Goal: Check status: Check status

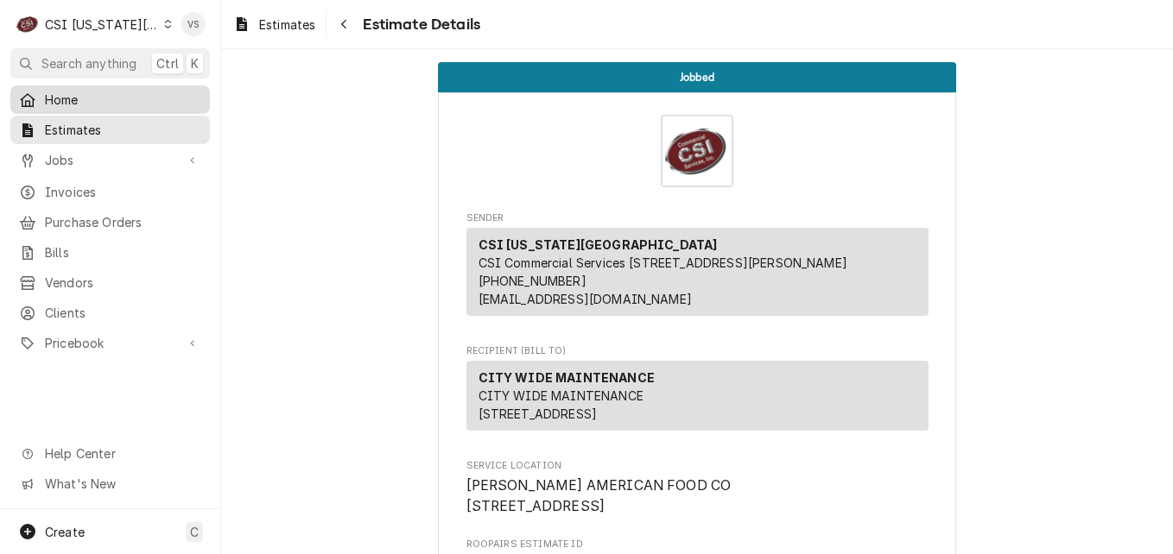
scroll to position [4565, 0]
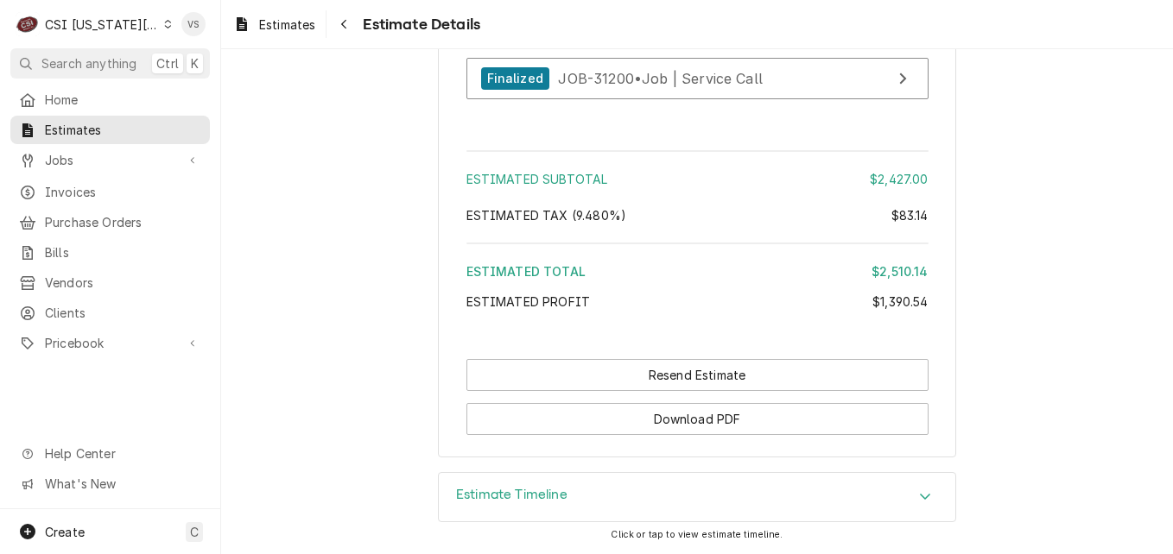
click at [165, 27] on icon "Dynamic Content Wrapper" at bounding box center [168, 24] width 7 height 9
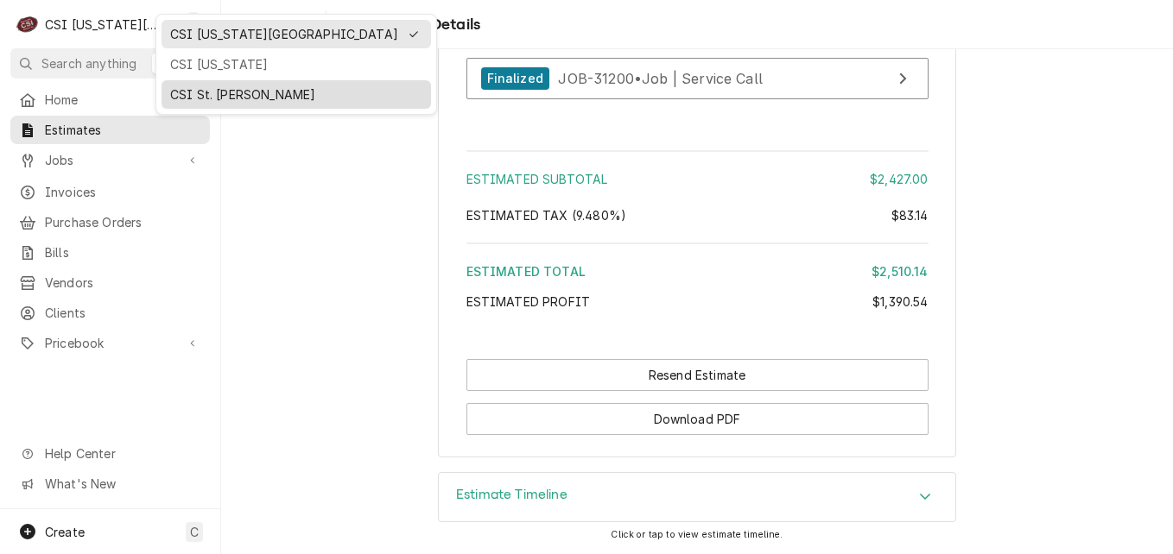
click at [172, 90] on div "CSI St. [PERSON_NAME]" at bounding box center [296, 95] width 252 height 18
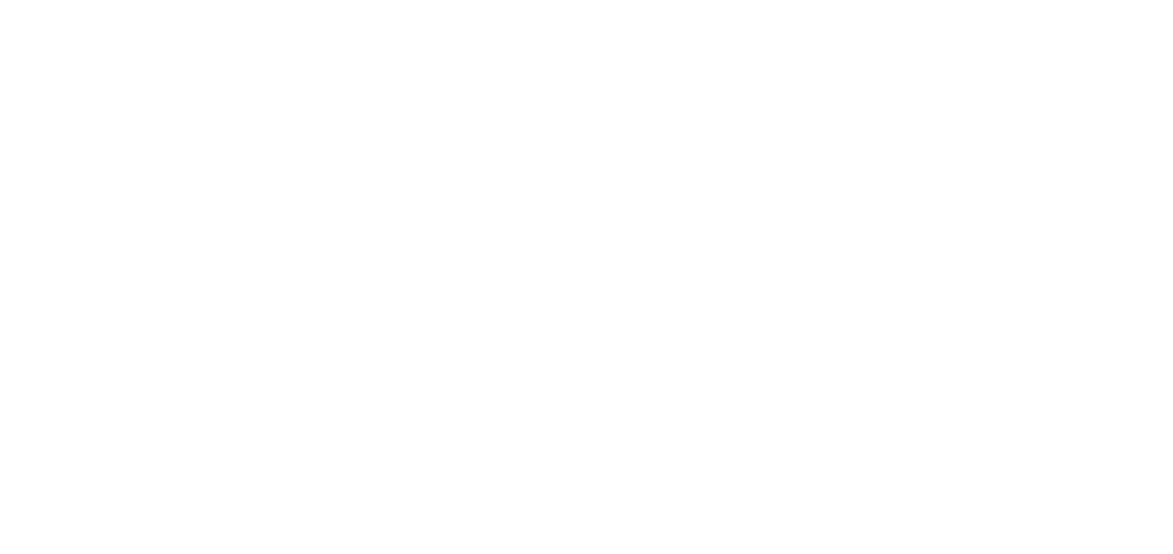
click at [68, 149] on div "Dynamic Content Wrapper" at bounding box center [586, 277] width 1173 height 554
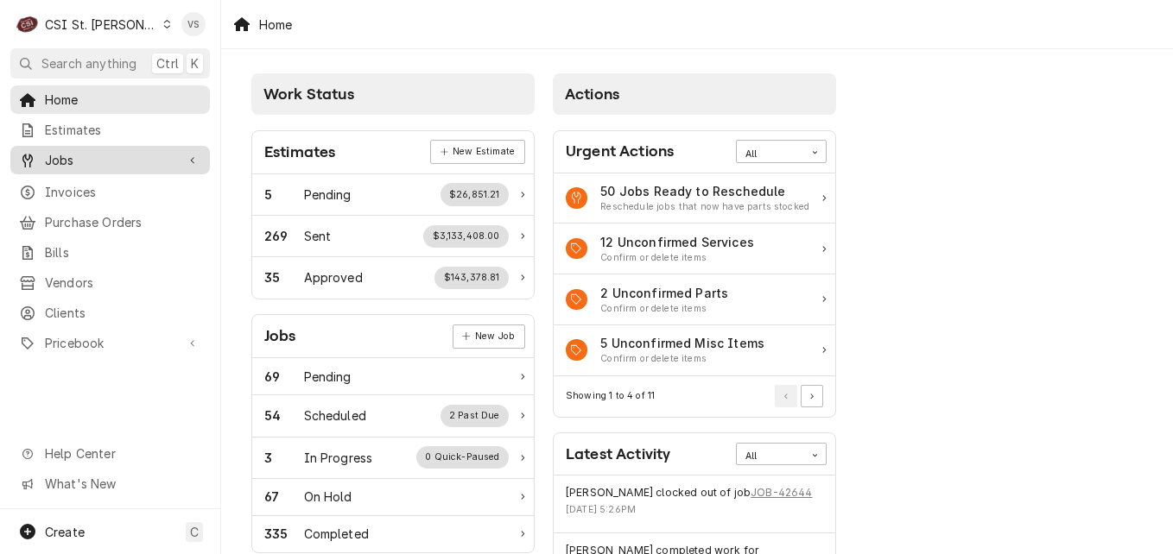
click at [69, 161] on span "Jobs" at bounding box center [110, 160] width 130 height 18
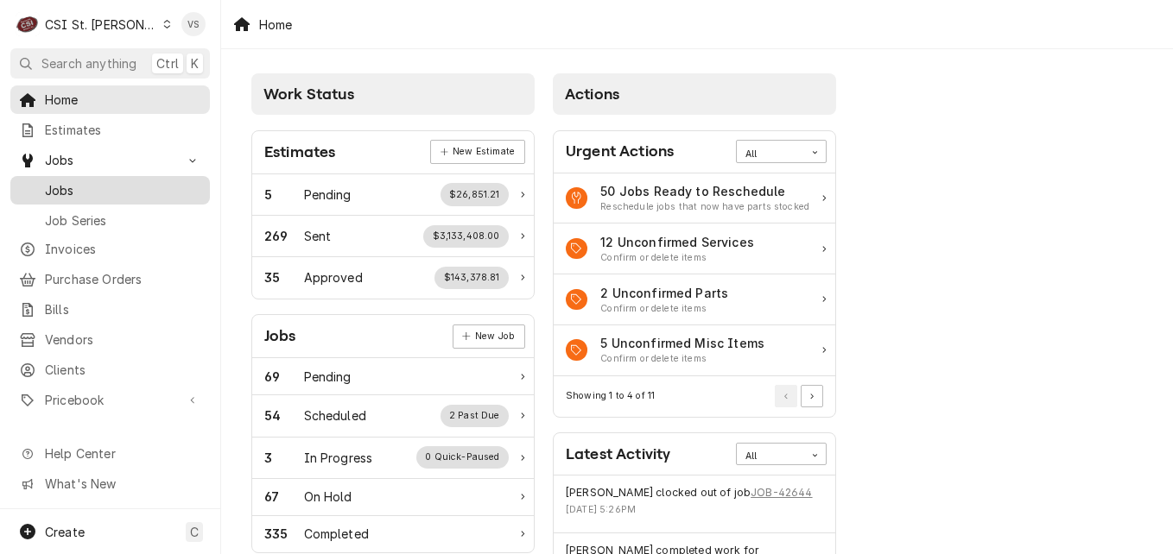
click at [67, 184] on span "Jobs" at bounding box center [123, 190] width 156 height 18
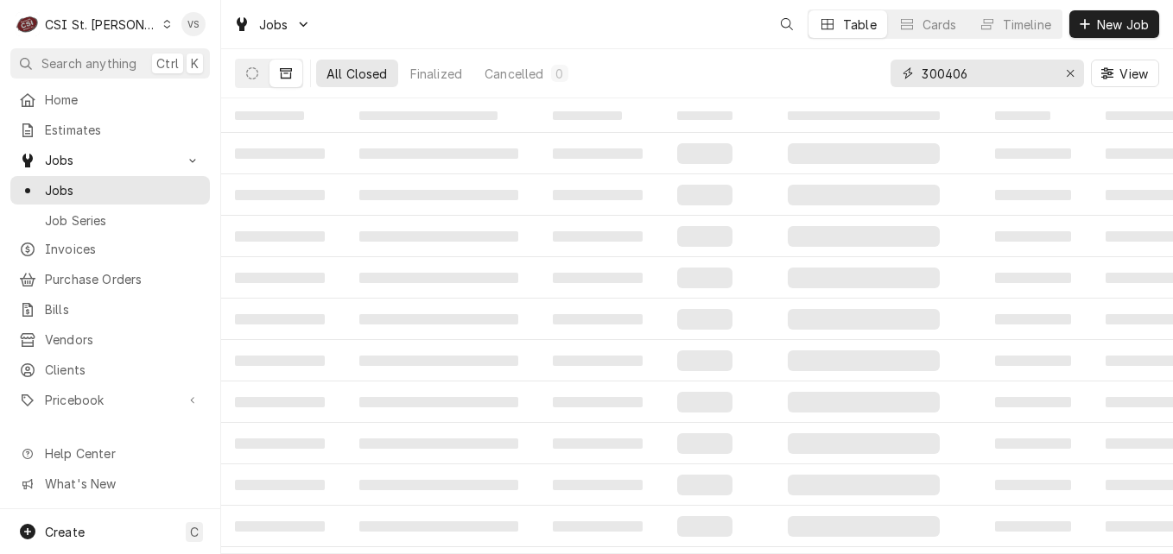
click at [978, 76] on input "300406" at bounding box center [987, 74] width 130 height 28
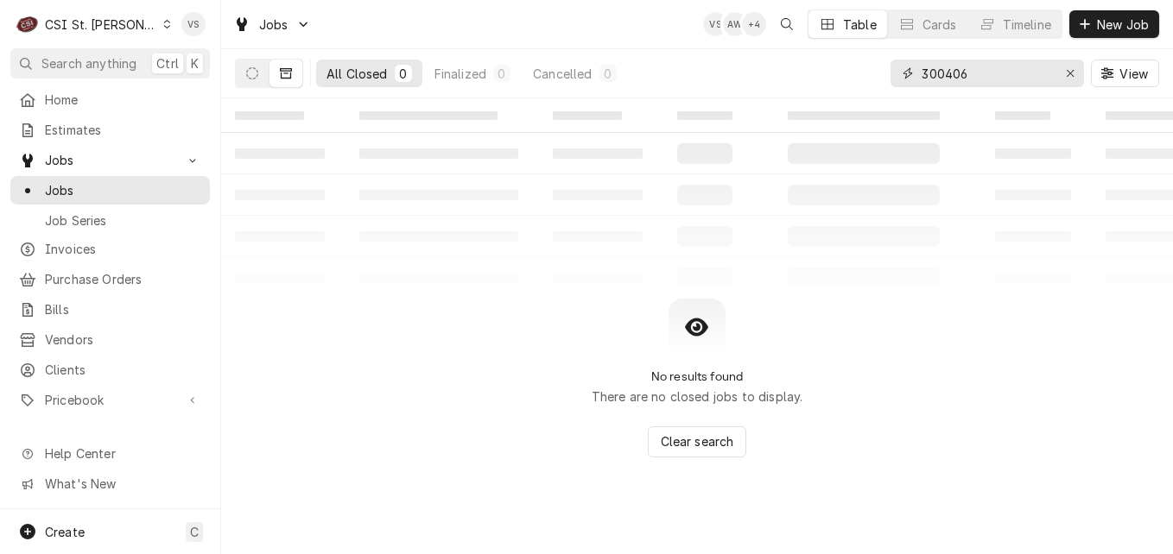
drag, startPoint x: 976, startPoint y: 74, endPoint x: 896, endPoint y: 74, distance: 79.5
click at [896, 74] on div "300406" at bounding box center [986, 74] width 193 height 28
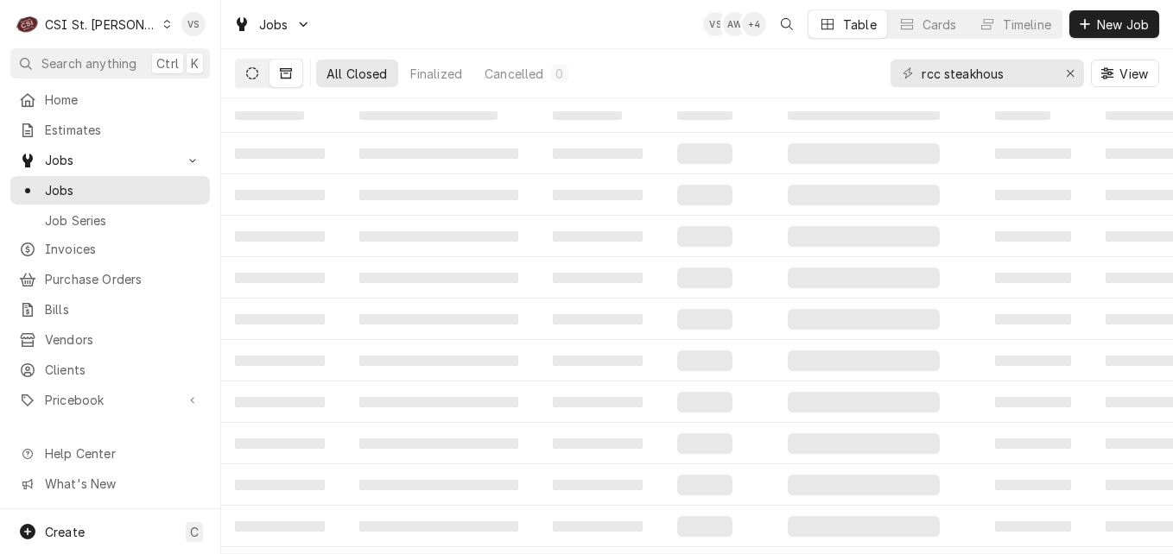
click at [250, 73] on icon "Dynamic Content Wrapper" at bounding box center [252, 73] width 12 height 12
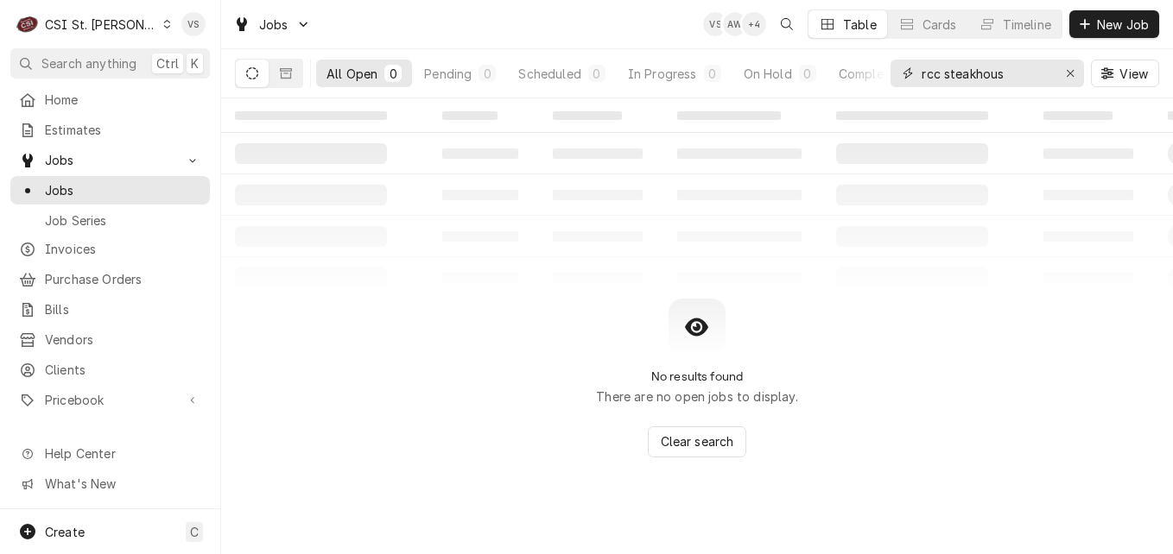
drag, startPoint x: 1020, startPoint y: 73, endPoint x: 894, endPoint y: 70, distance: 126.1
click at [894, 70] on div "rcc steakhous" at bounding box center [986, 74] width 193 height 28
type input "r"
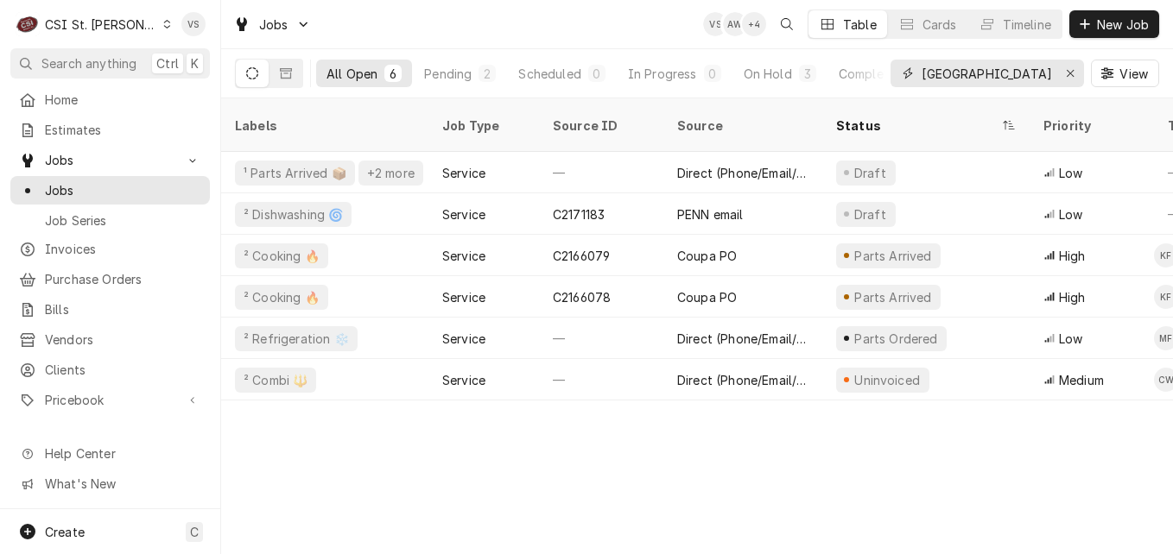
type input "[GEOGRAPHIC_DATA]"
click at [66, 133] on span "Estimates" at bounding box center [123, 130] width 156 height 18
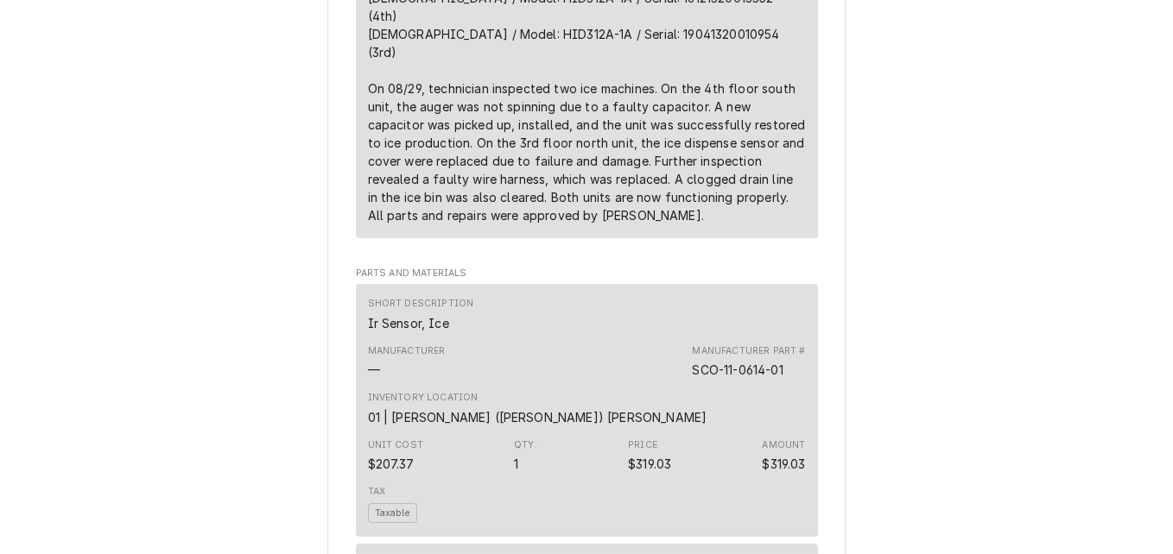
scroll to position [1123, 0]
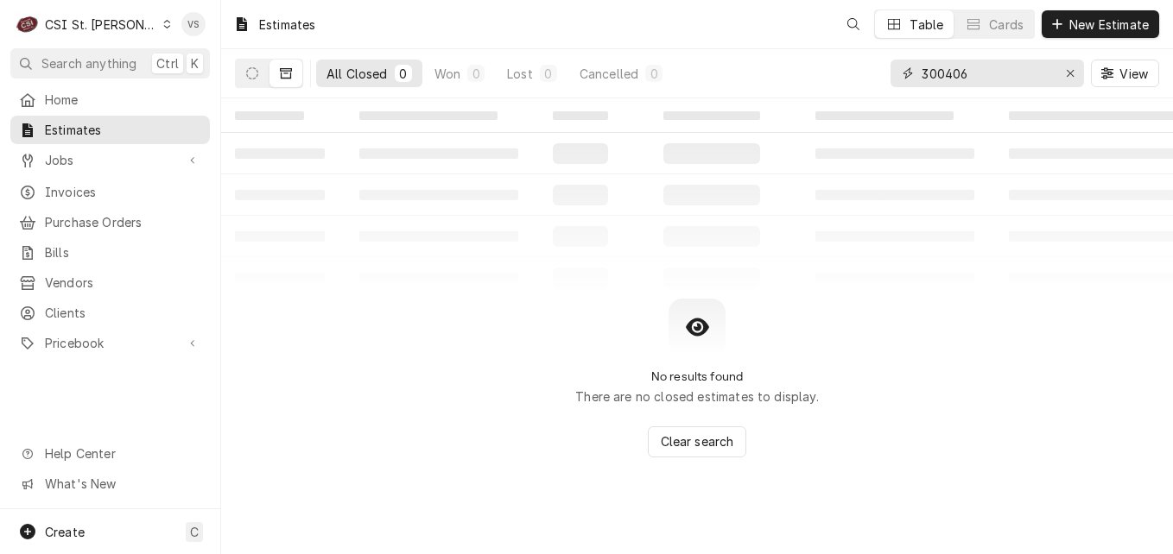
click at [973, 74] on input "300406" at bounding box center [987, 74] width 130 height 28
drag, startPoint x: 975, startPoint y: 72, endPoint x: 839, endPoint y: 72, distance: 135.6
click at [839, 72] on div "All Closed 0 Won 0 Lost 0 Cancelled 0 300406 View" at bounding box center [697, 73] width 924 height 48
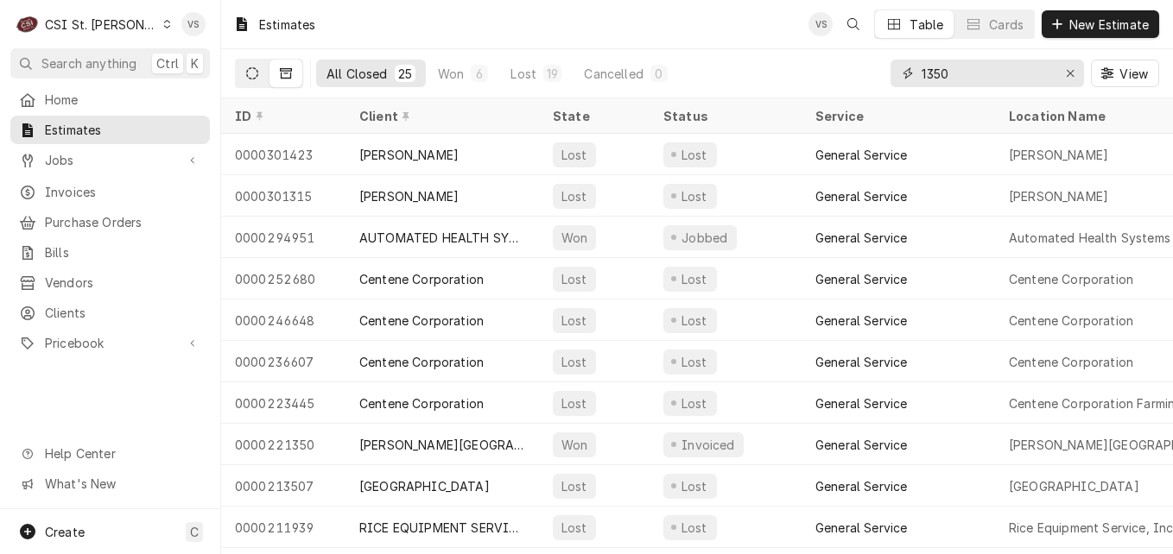
type input "1350"
click at [250, 76] on icon "Dynamic Content Wrapper" at bounding box center [252, 73] width 12 height 12
